Goal: Navigation & Orientation: Understand site structure

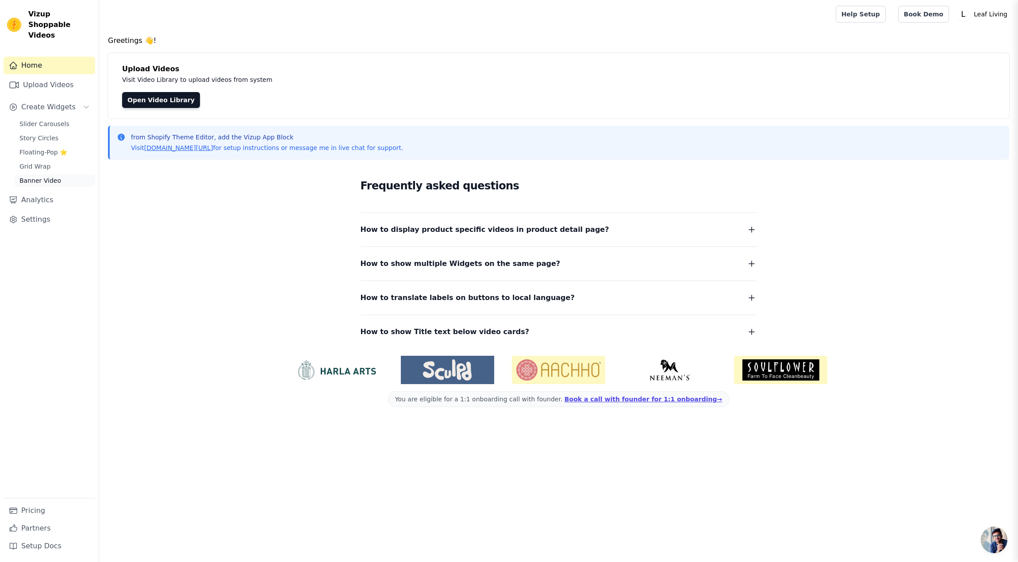
click at [60, 174] on link "Banner Video" at bounding box center [54, 180] width 81 height 12
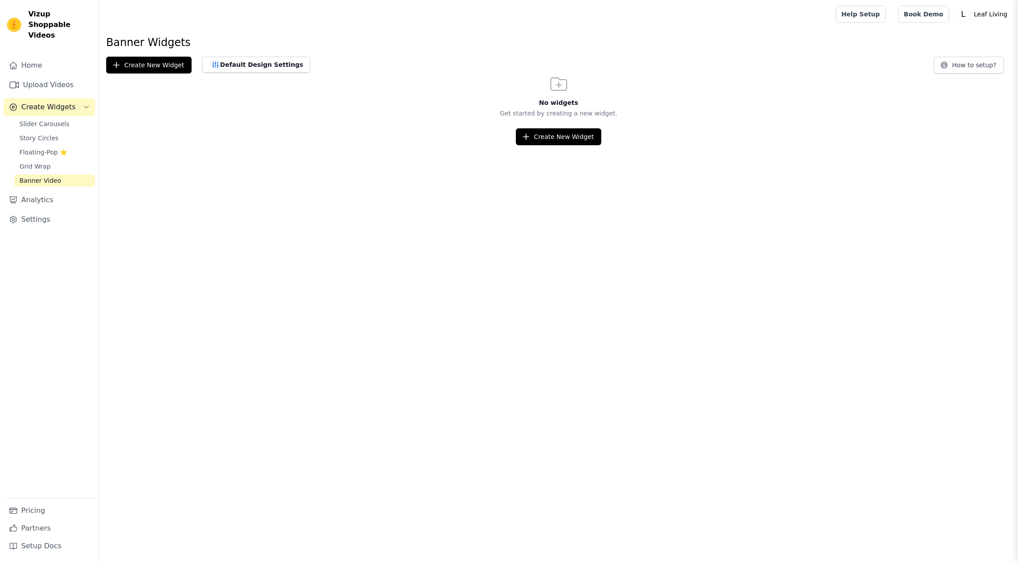
click at [54, 162] on div "Slider Carousels Story Circles Floating-Pop ⭐ Grid Wrap Banner Video" at bounding box center [54, 152] width 81 height 69
click at [56, 160] on link "Grid Wrap" at bounding box center [54, 166] width 81 height 12
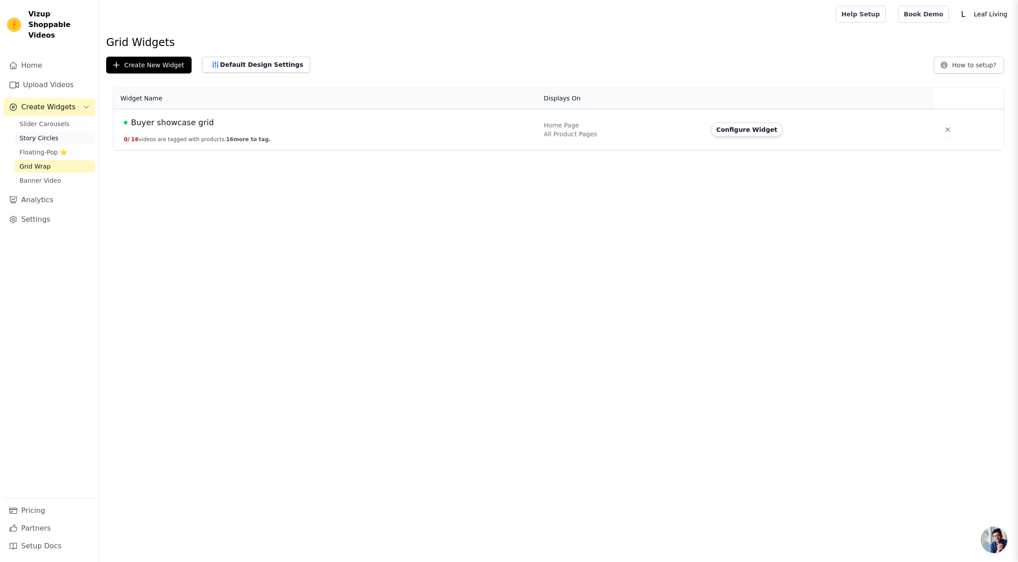
click at [42, 134] on span "Story Circles" at bounding box center [38, 138] width 39 height 9
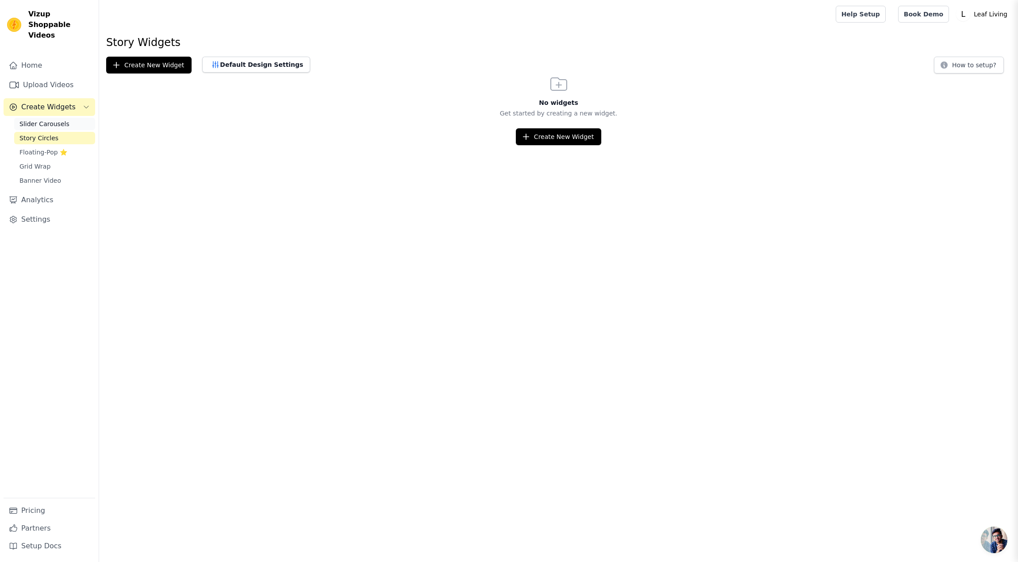
click at [84, 119] on link "Slider Carousels" at bounding box center [54, 124] width 81 height 12
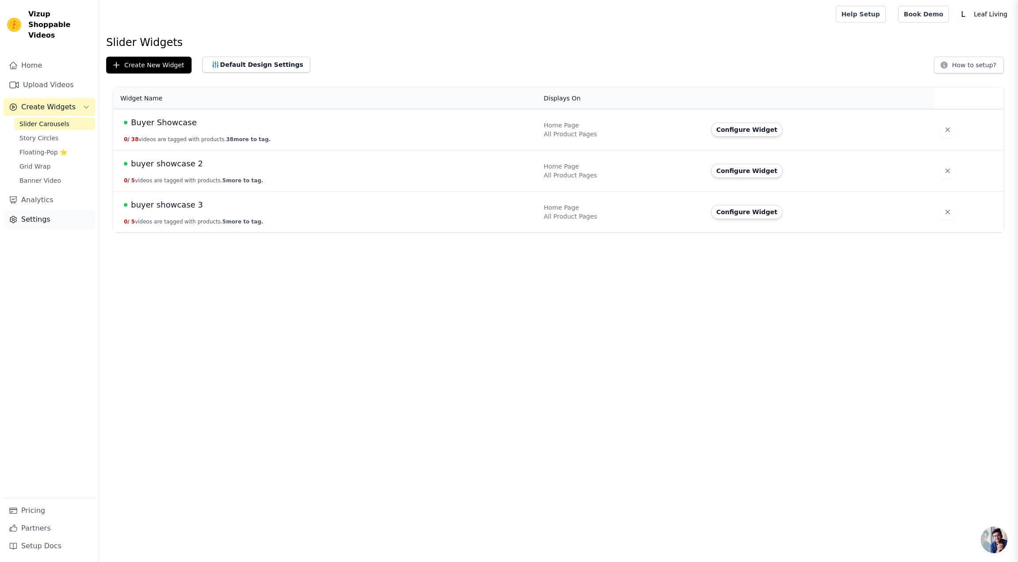
click at [68, 211] on link "Settings" at bounding box center [50, 220] width 92 height 18
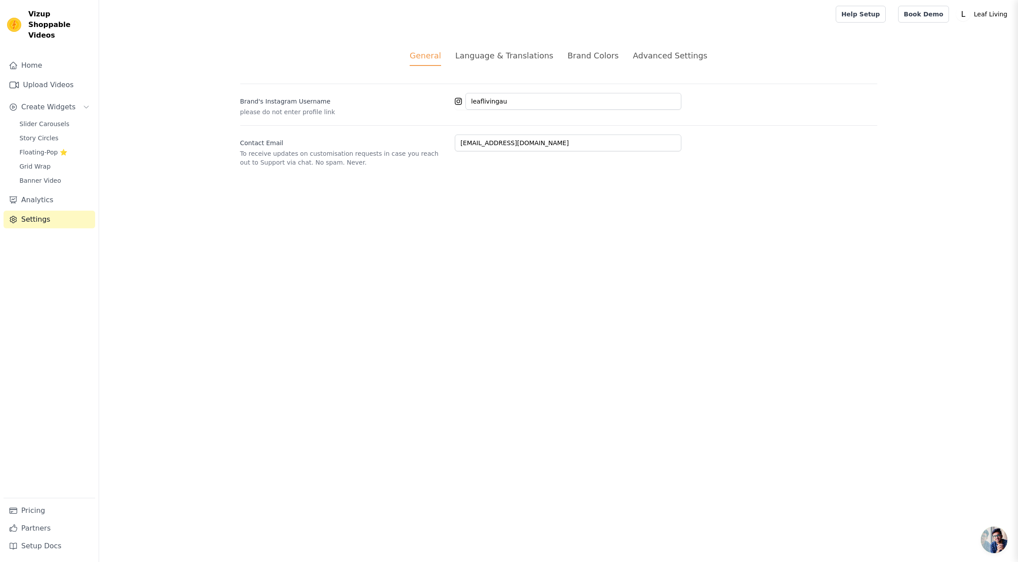
click at [522, 60] on div "Language & Translations" at bounding box center [504, 56] width 98 height 12
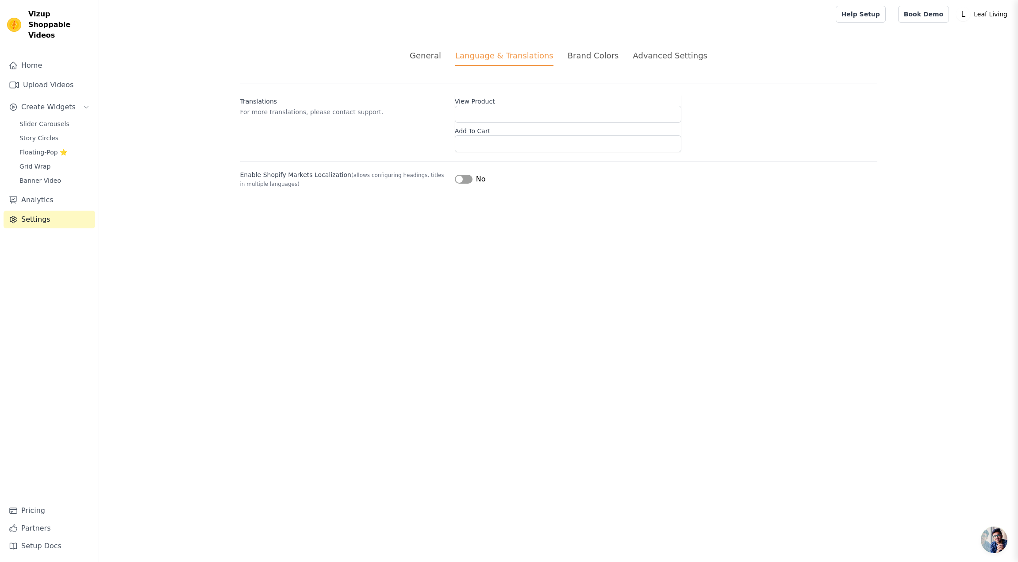
click at [593, 59] on div "Brand Colors" at bounding box center [593, 56] width 51 height 12
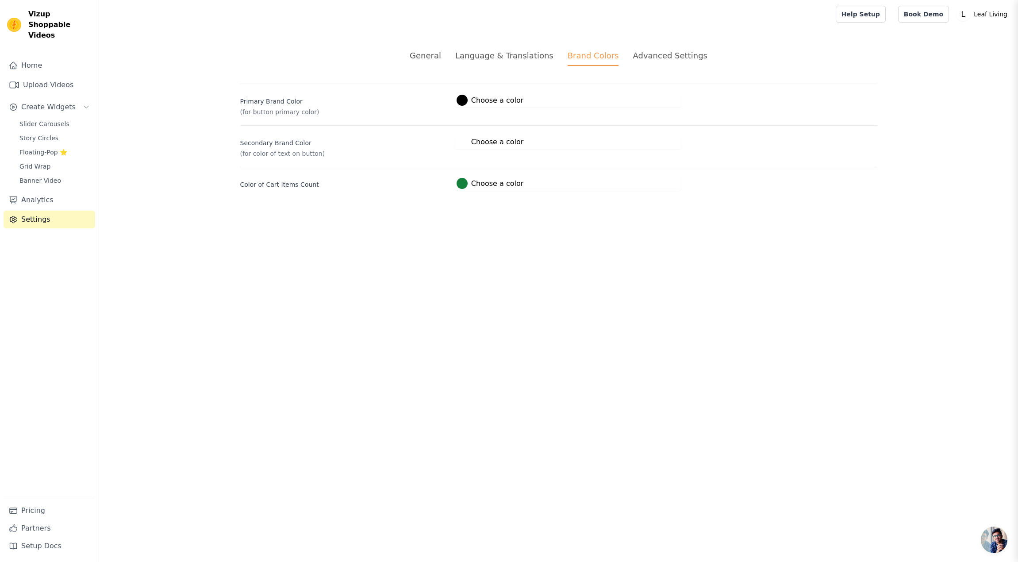
click at [643, 59] on div "Advanced Settings" at bounding box center [670, 56] width 74 height 12
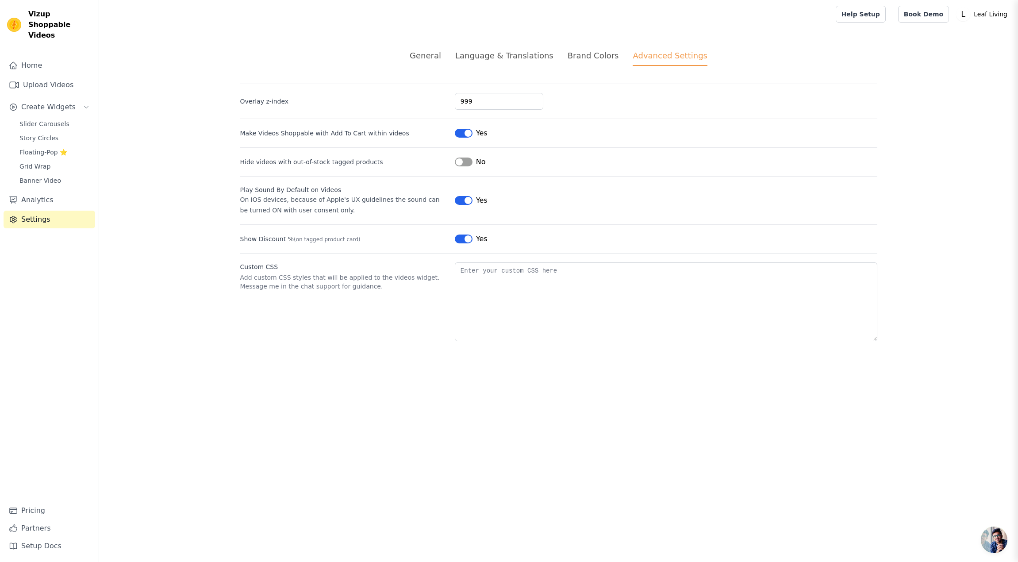
click at [436, 59] on div "General" at bounding box center [425, 56] width 31 height 12
